Goal: Task Accomplishment & Management: Complete application form

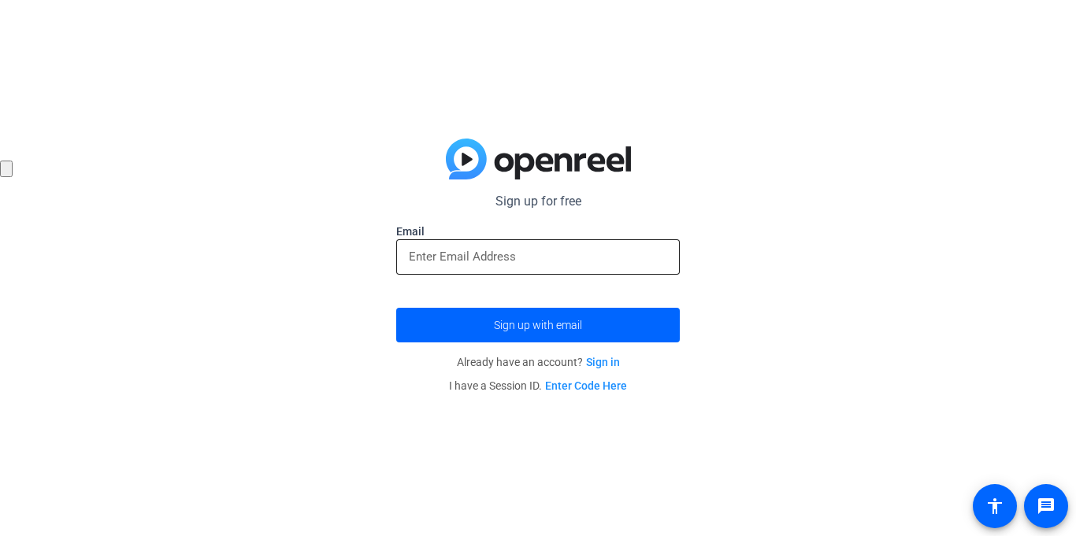
click at [552, 261] on input "email" at bounding box center [538, 256] width 258 height 19
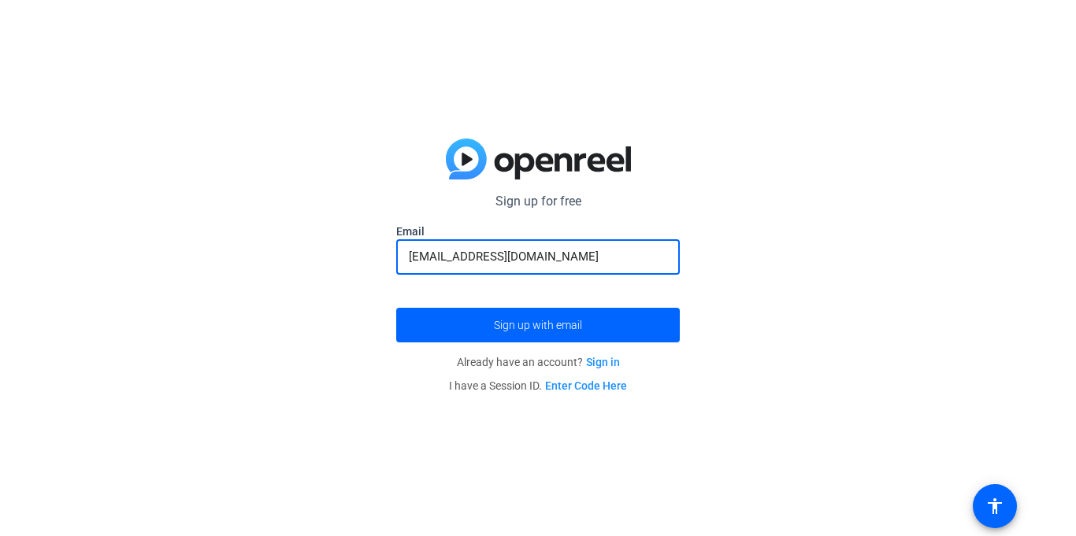
type input "[EMAIL_ADDRESS][DOMAIN_NAME]"
click at [396, 308] on button "Sign up with email" at bounding box center [538, 325] width 284 height 35
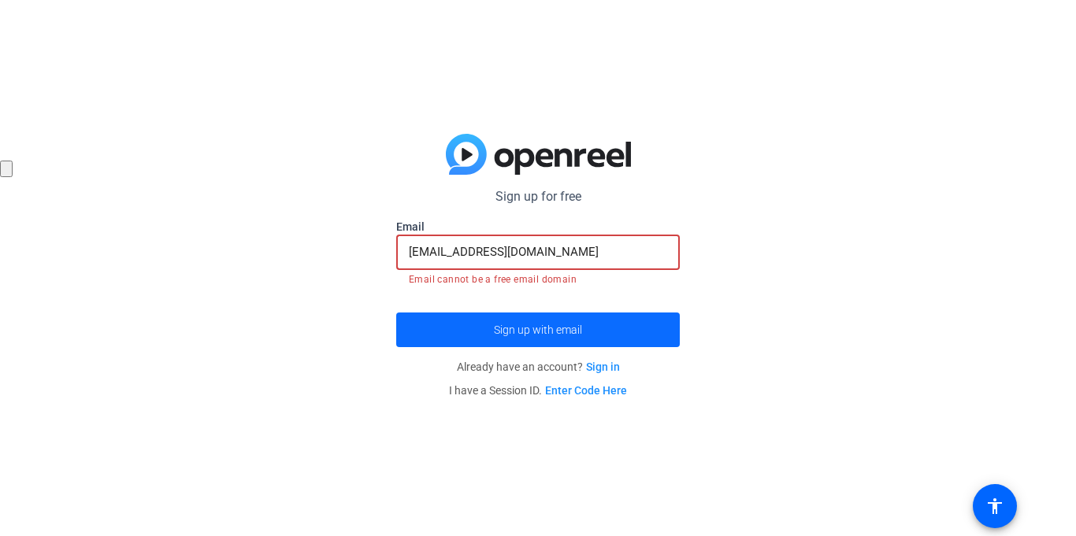
click at [530, 317] on span "submit" at bounding box center [538, 330] width 284 height 38
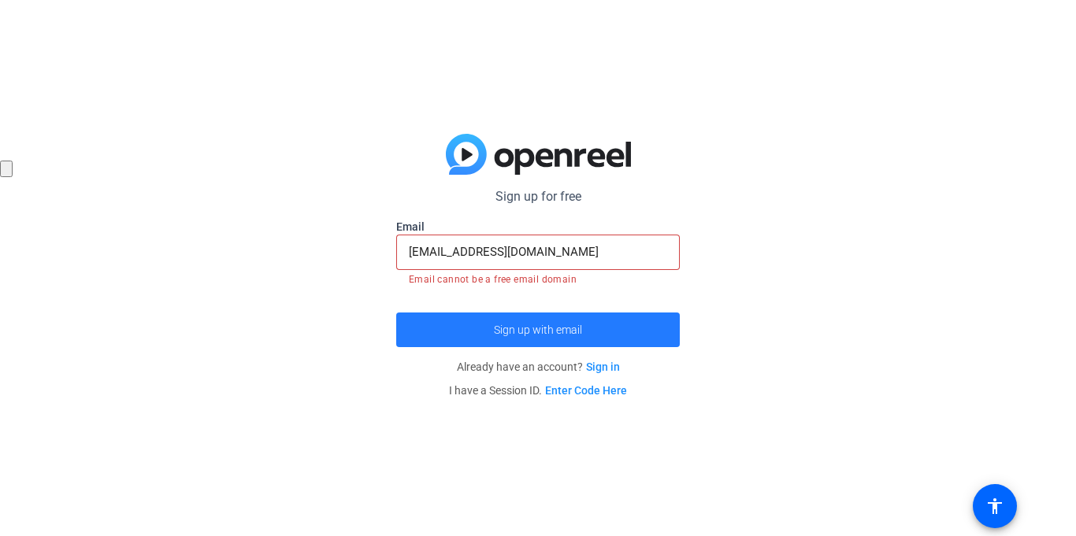
click at [530, 317] on span "submit" at bounding box center [538, 330] width 284 height 38
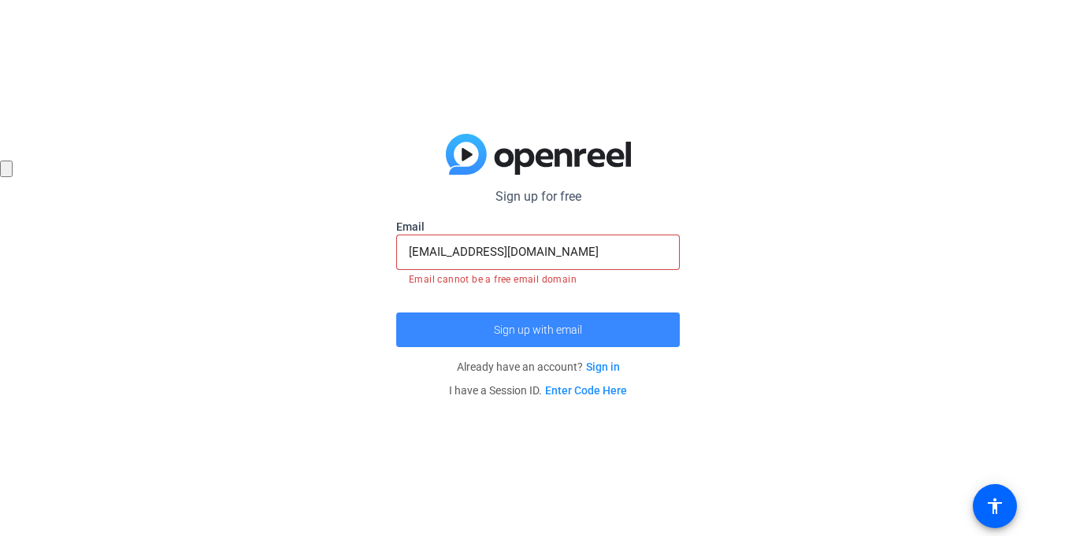
click at [530, 317] on span "submit" at bounding box center [538, 330] width 284 height 38
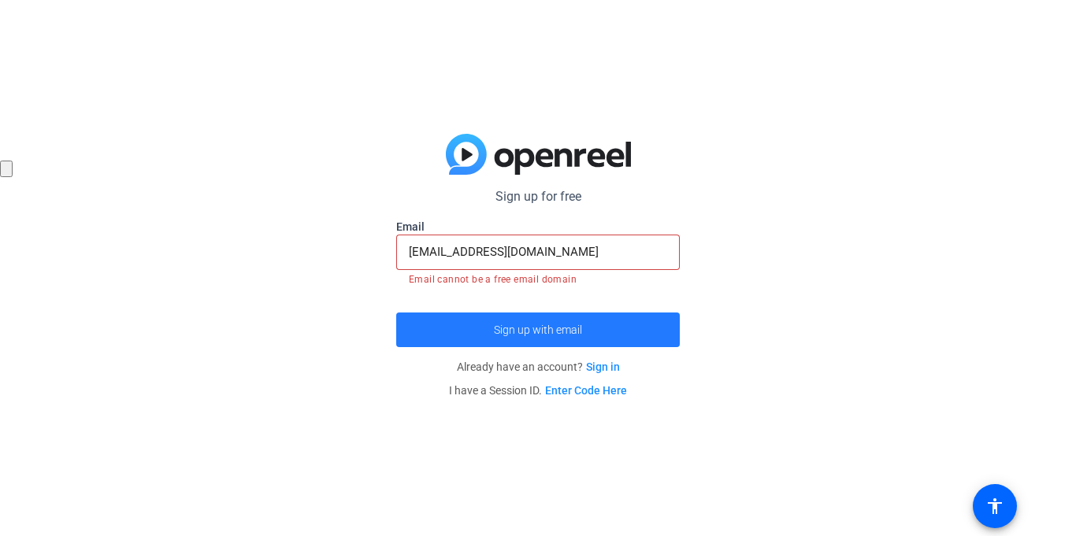
click at [530, 317] on span "submit" at bounding box center [538, 330] width 284 height 38
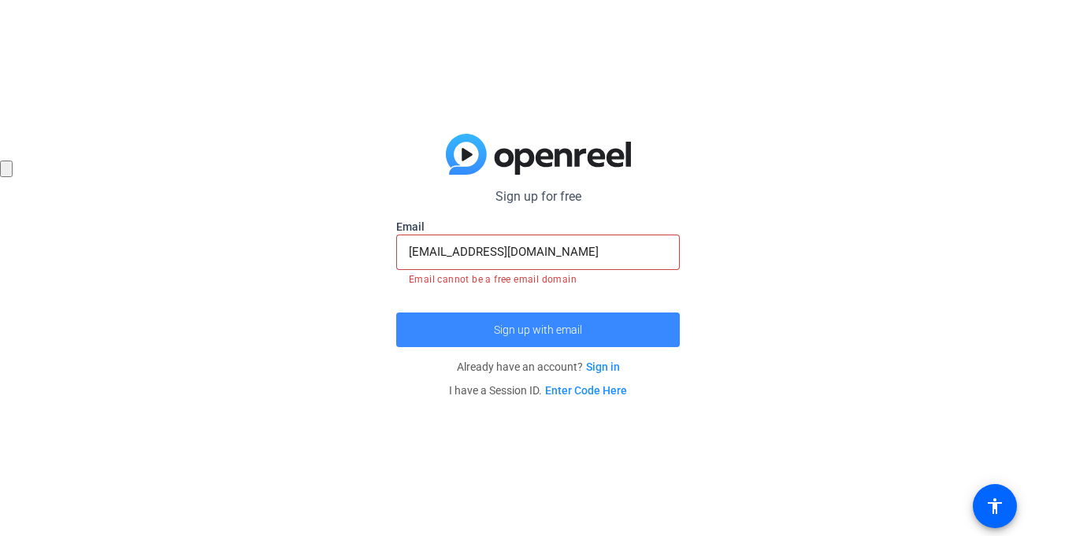
click at [530, 317] on span "submit" at bounding box center [538, 330] width 284 height 38
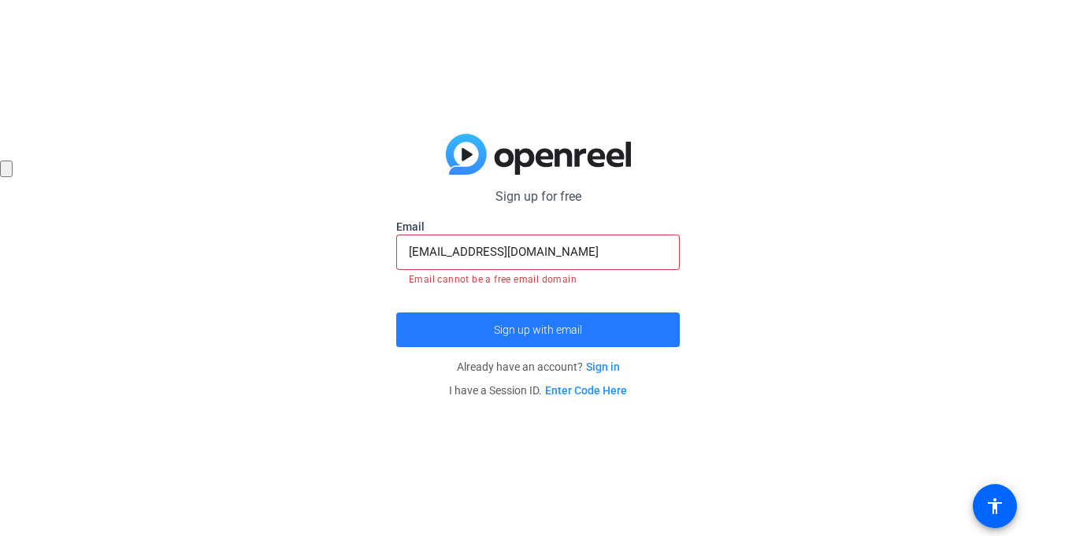
click at [530, 317] on span "submit" at bounding box center [538, 330] width 284 height 38
